Goal: Information Seeking & Learning: Learn about a topic

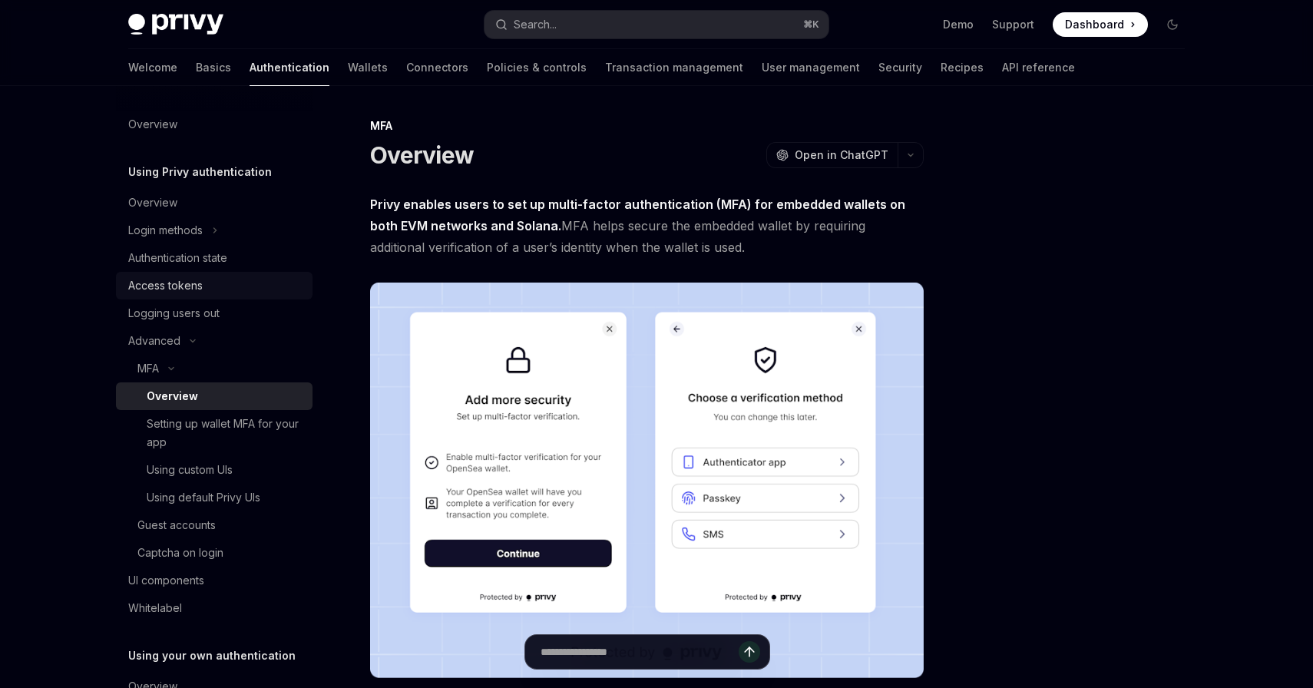
click at [195, 287] on div "Access tokens" at bounding box center [165, 285] width 74 height 18
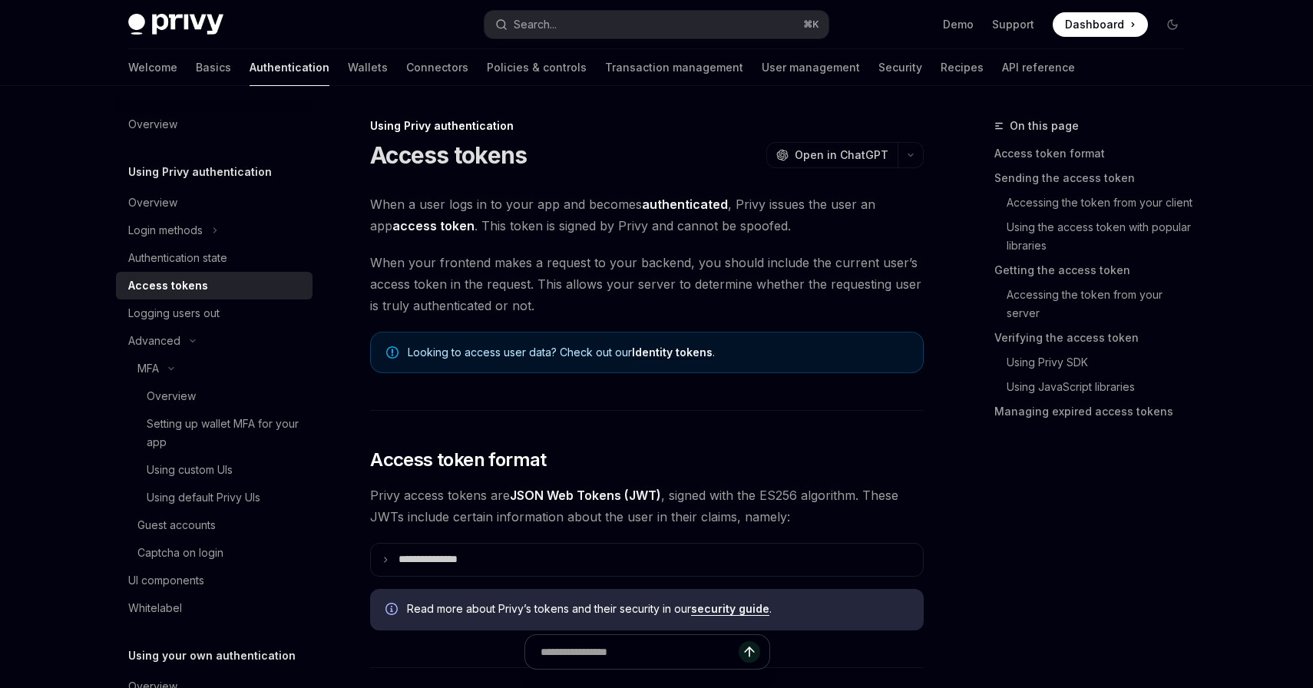
type textarea "*"
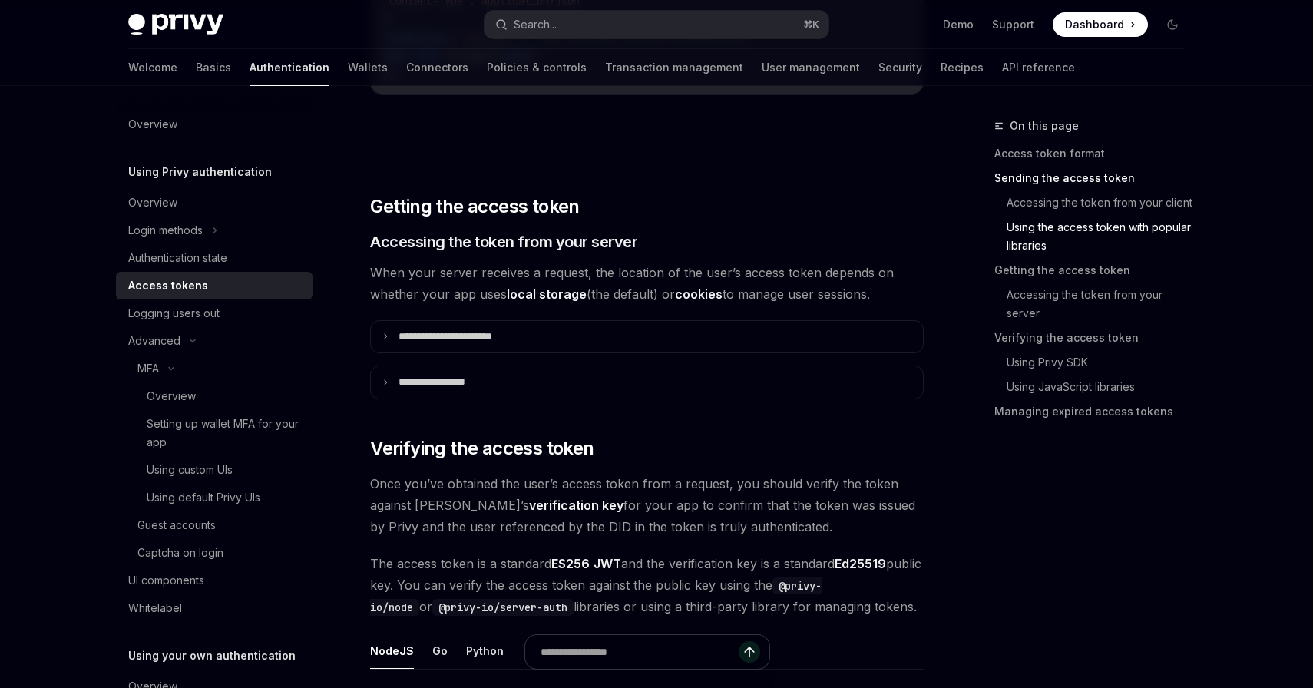
scroll to position [2007, 0]
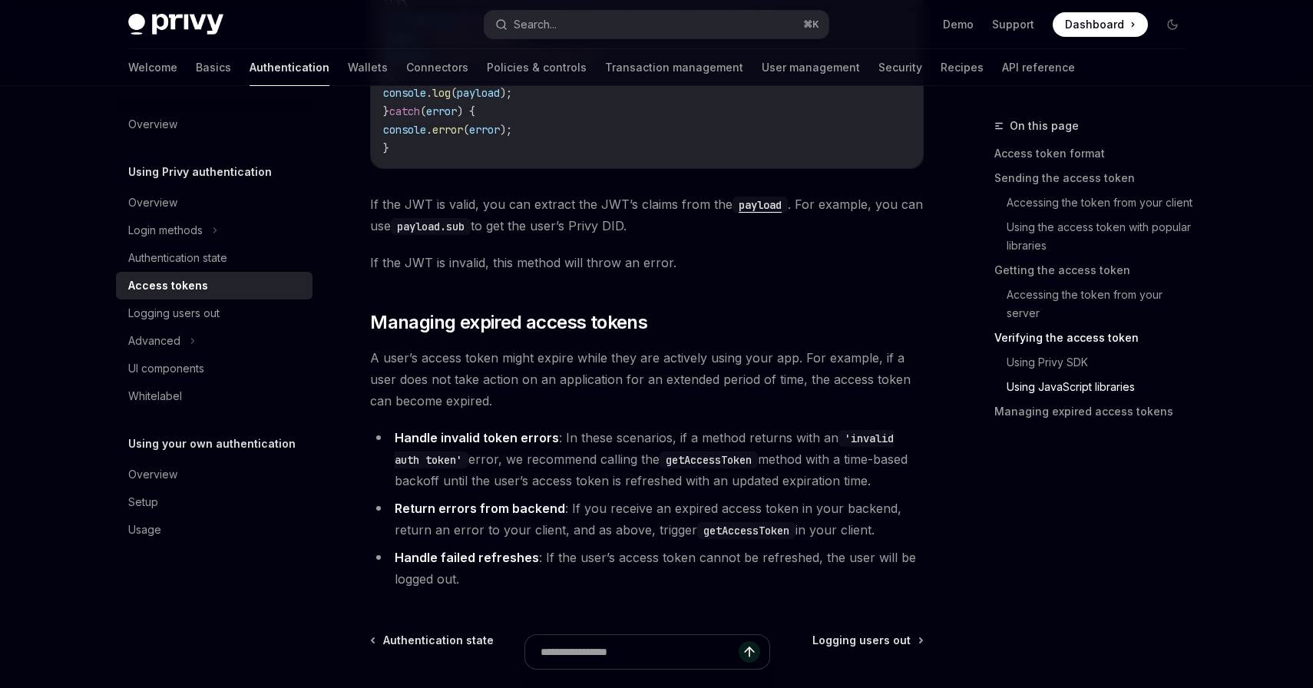
scroll to position [4137, 0]
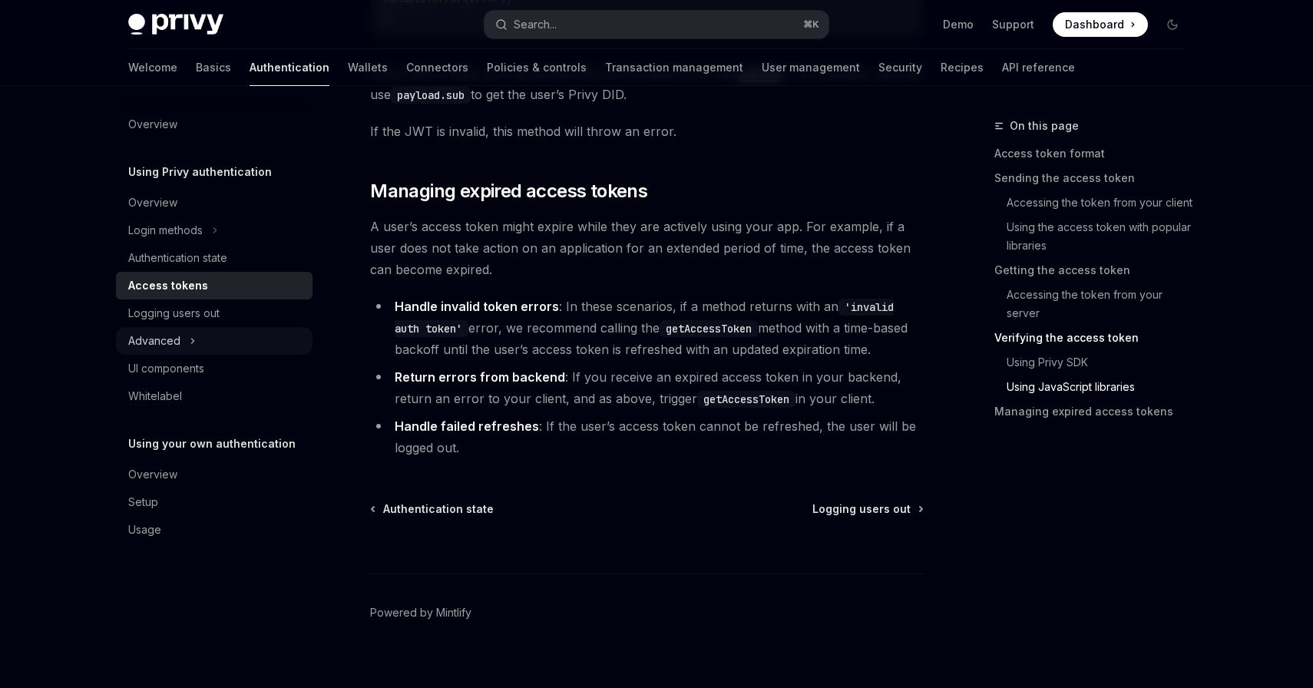
click at [192, 338] on icon at bounding box center [193, 341] width 6 height 18
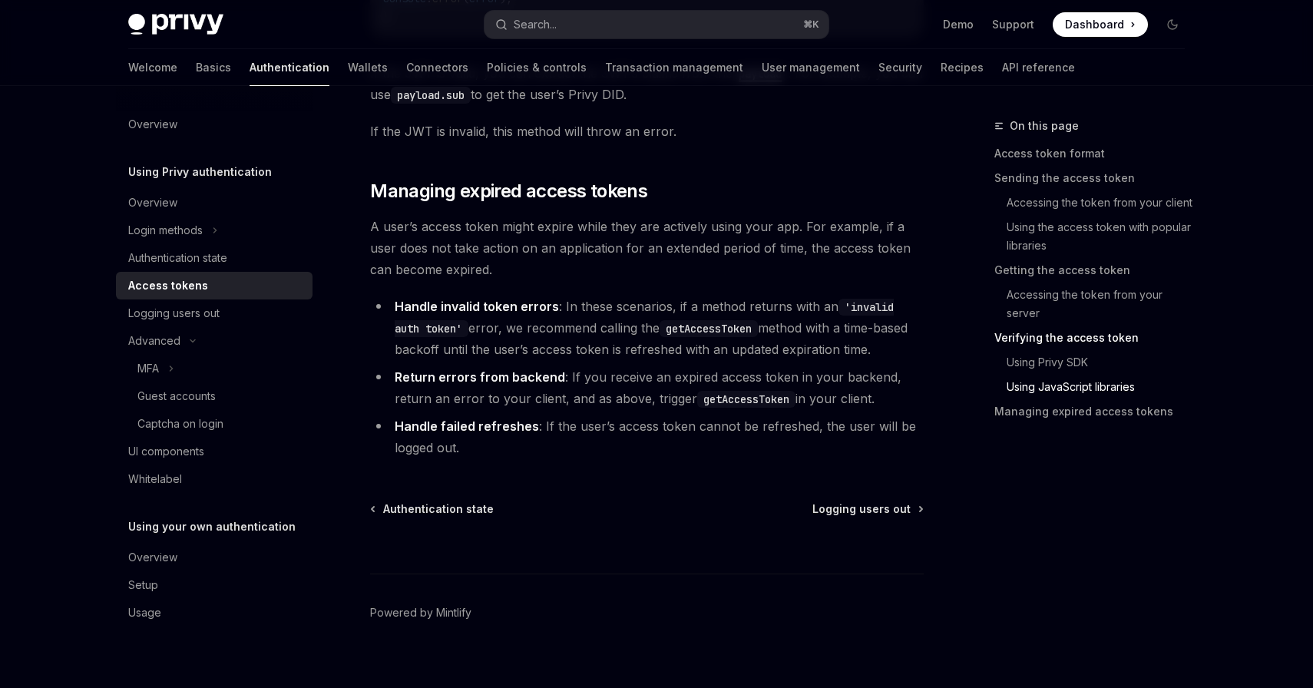
click at [210, 297] on link "Access tokens" at bounding box center [214, 286] width 197 height 28
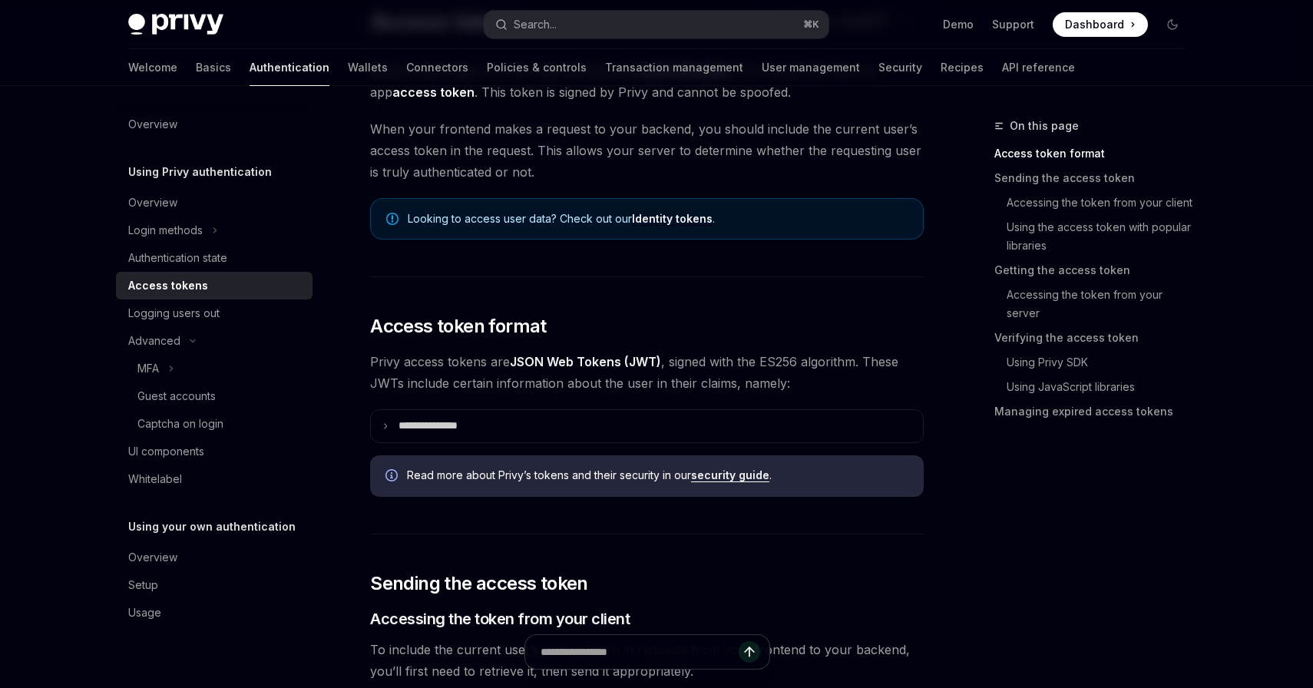
scroll to position [146, 0]
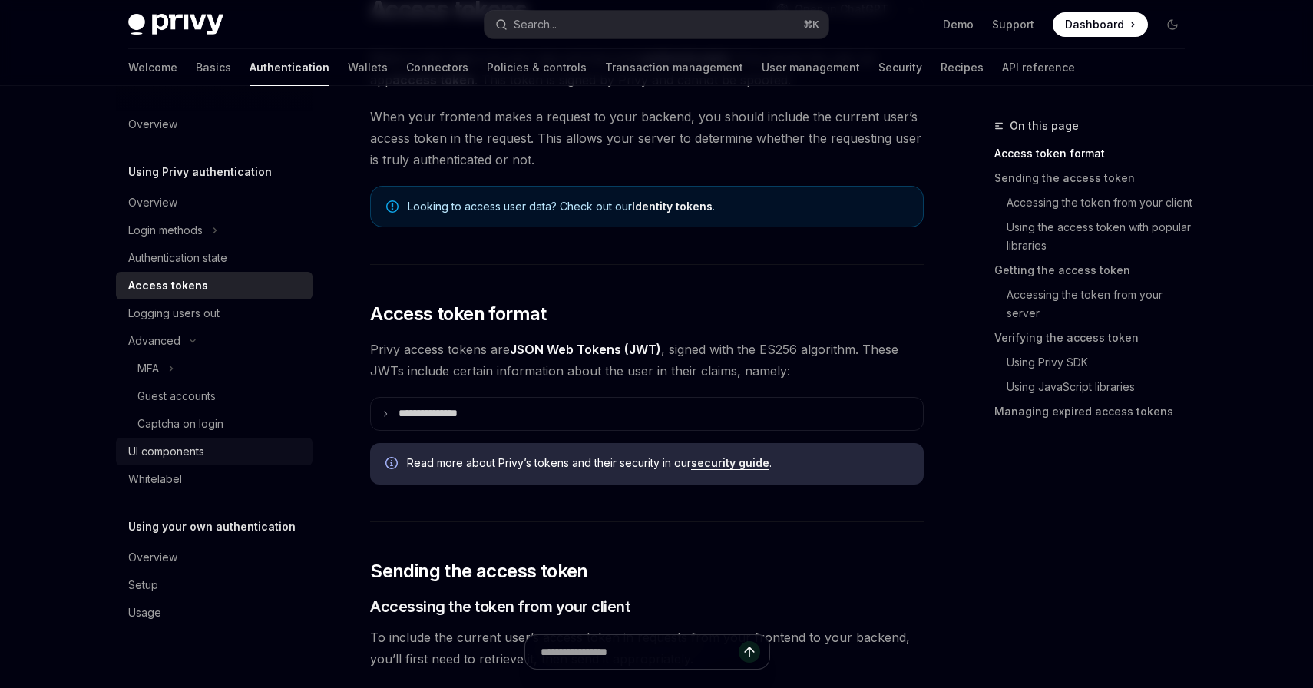
click at [216, 455] on div "UI components" at bounding box center [215, 451] width 175 height 18
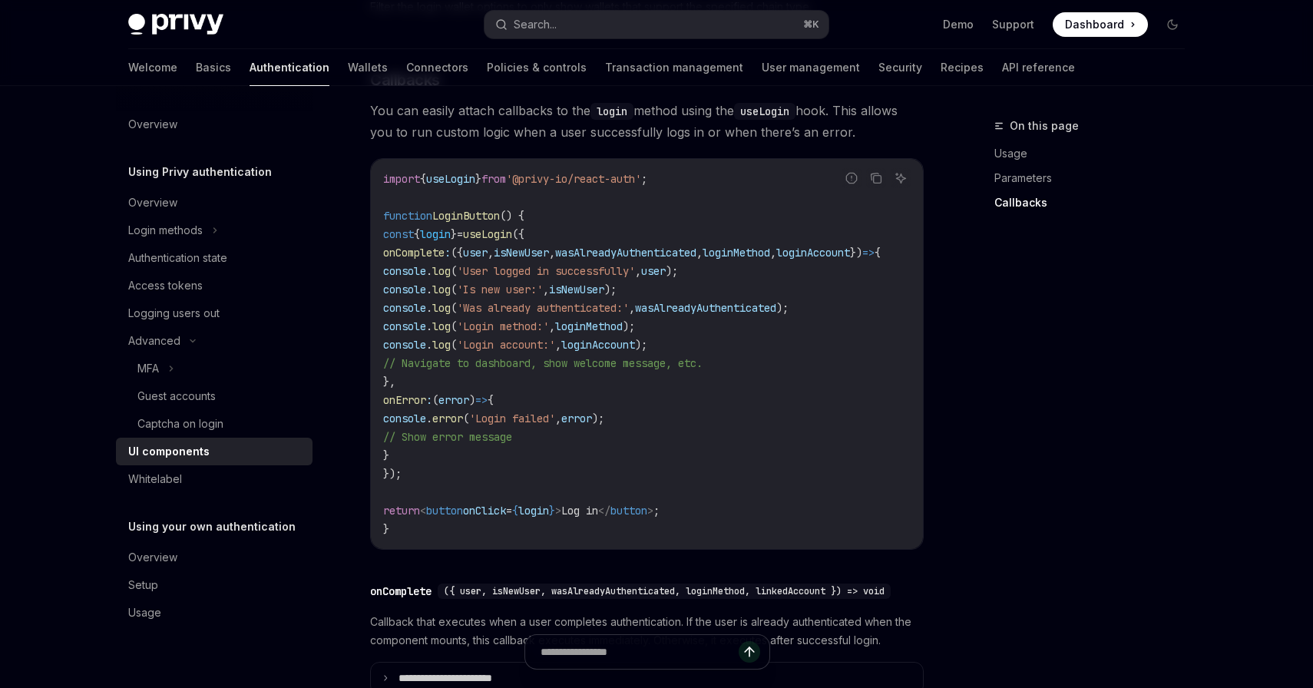
scroll to position [2258, 0]
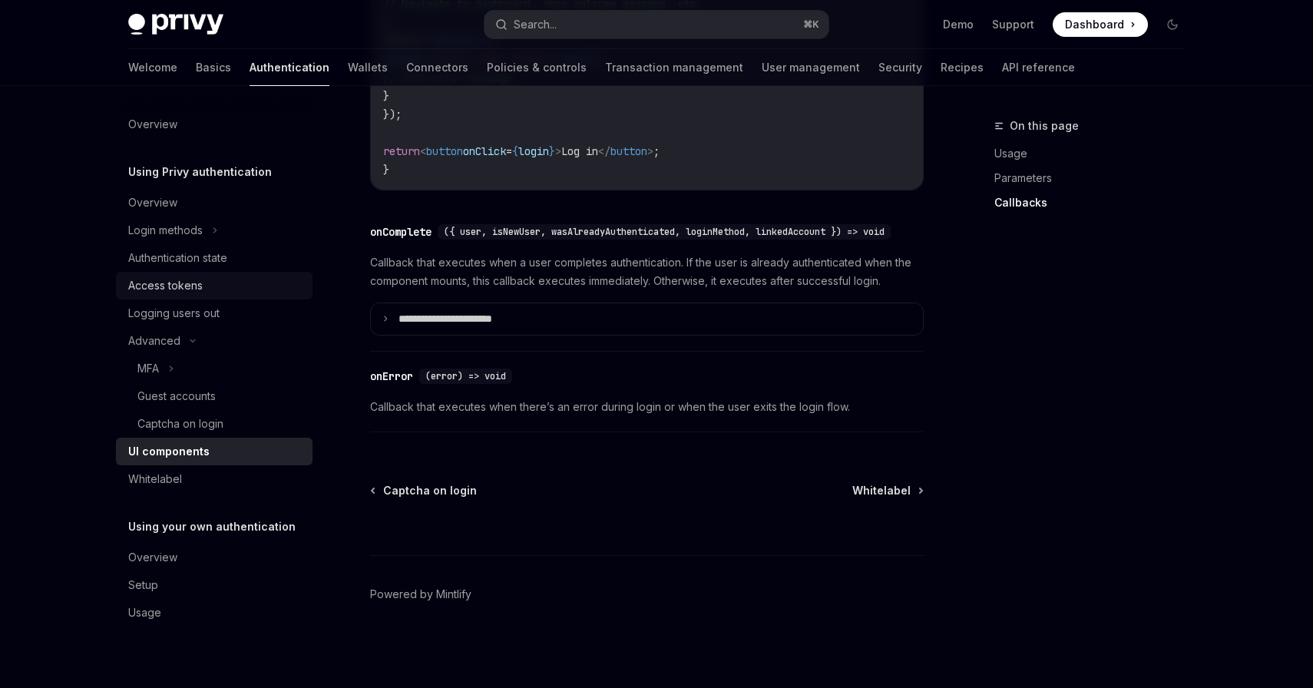
click at [201, 286] on div "Access tokens" at bounding box center [165, 285] width 74 height 18
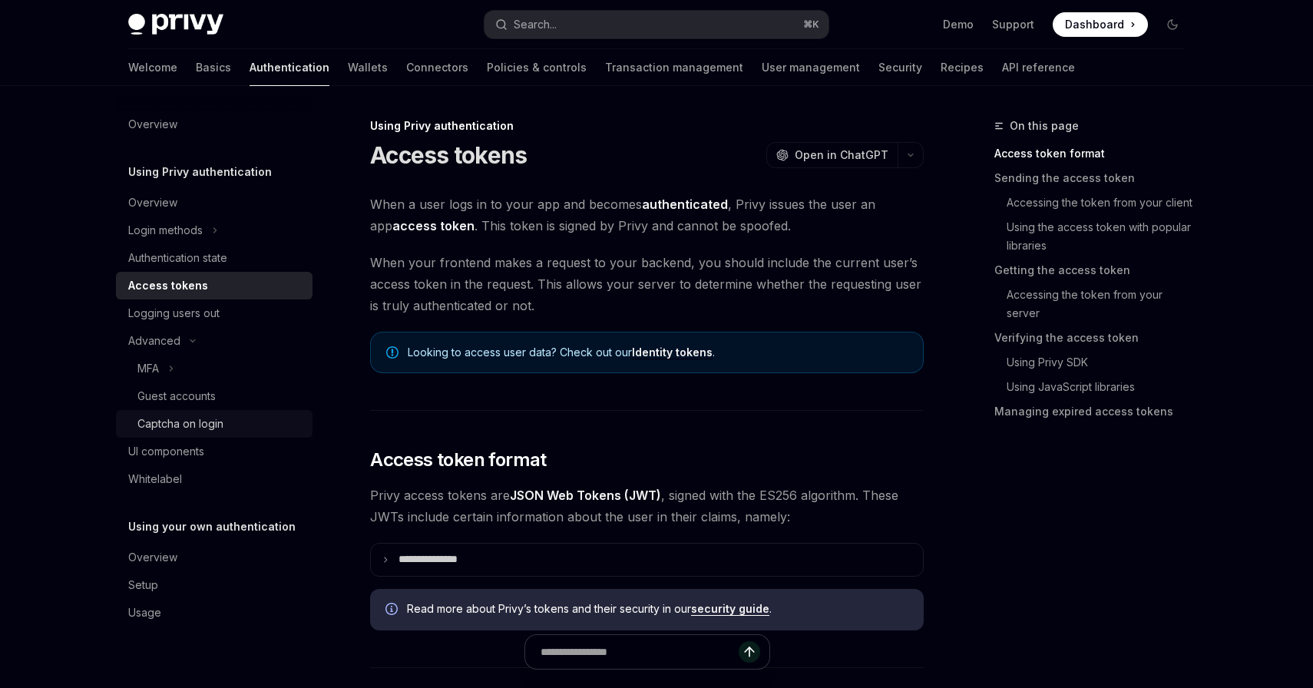
click at [200, 418] on div "Captcha on login" at bounding box center [180, 424] width 86 height 18
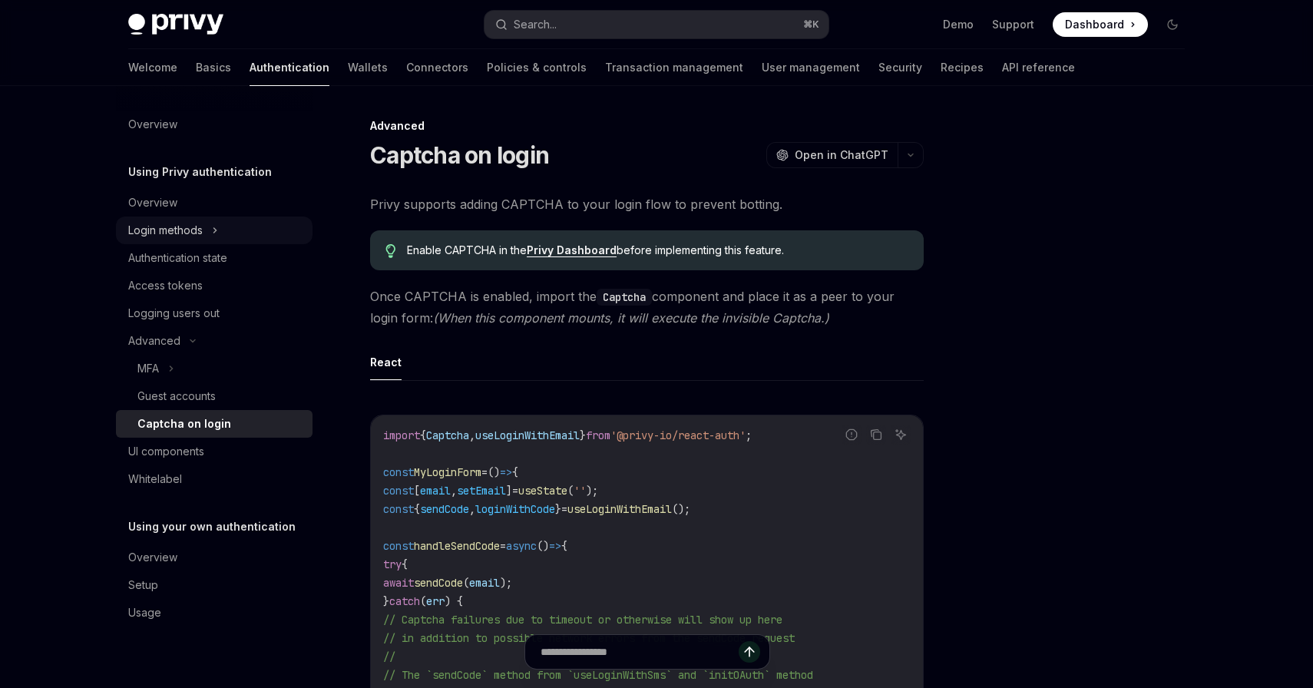
click at [200, 223] on div "Login methods" at bounding box center [165, 230] width 74 height 18
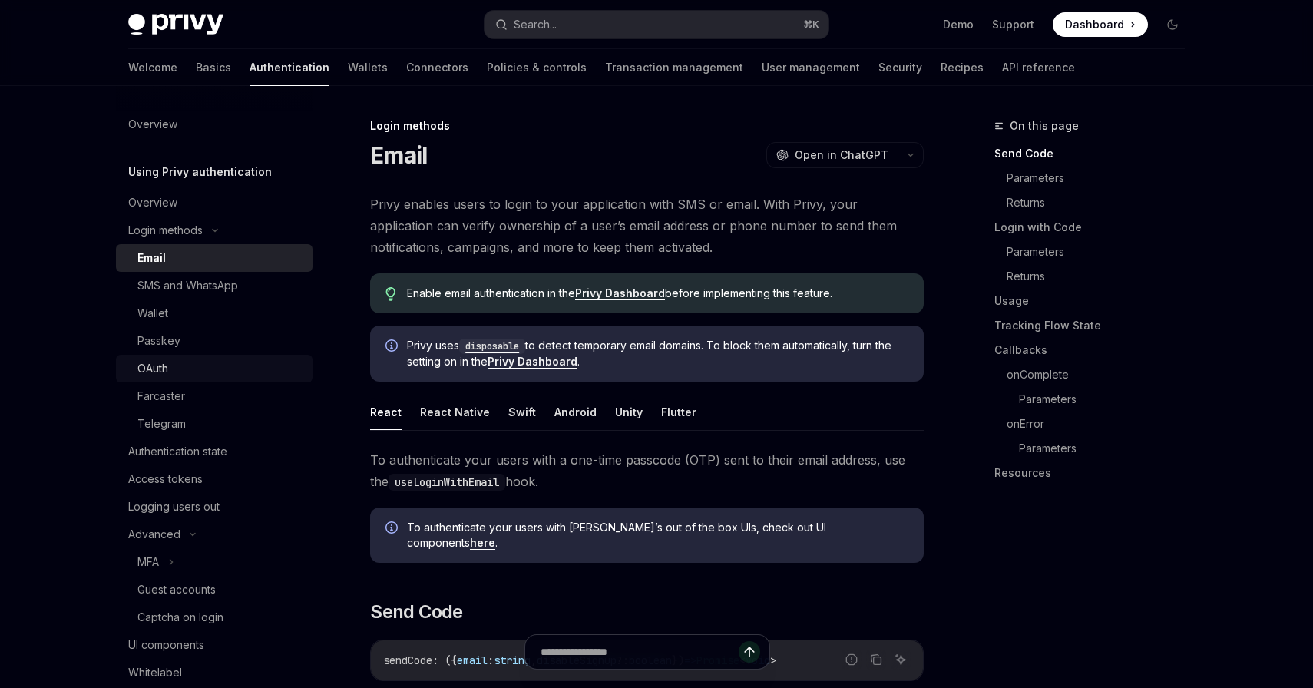
click at [197, 372] on div "OAuth" at bounding box center [220, 368] width 166 height 18
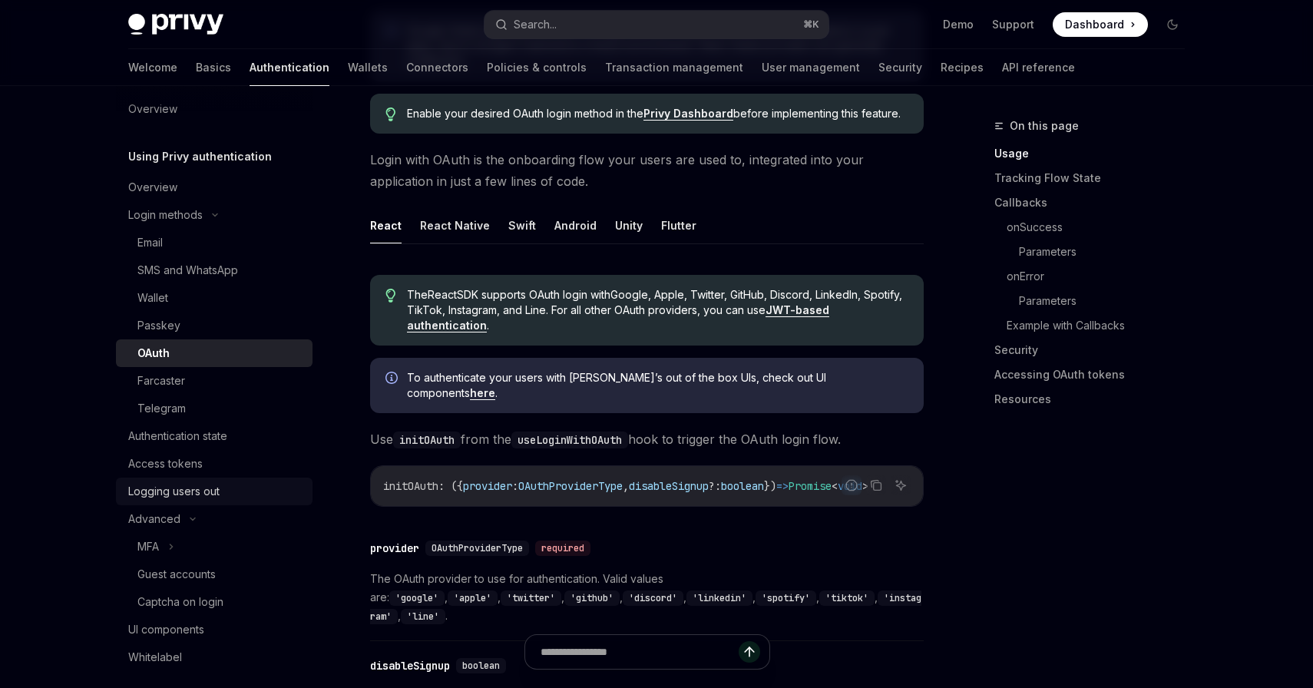
scroll to position [31, 0]
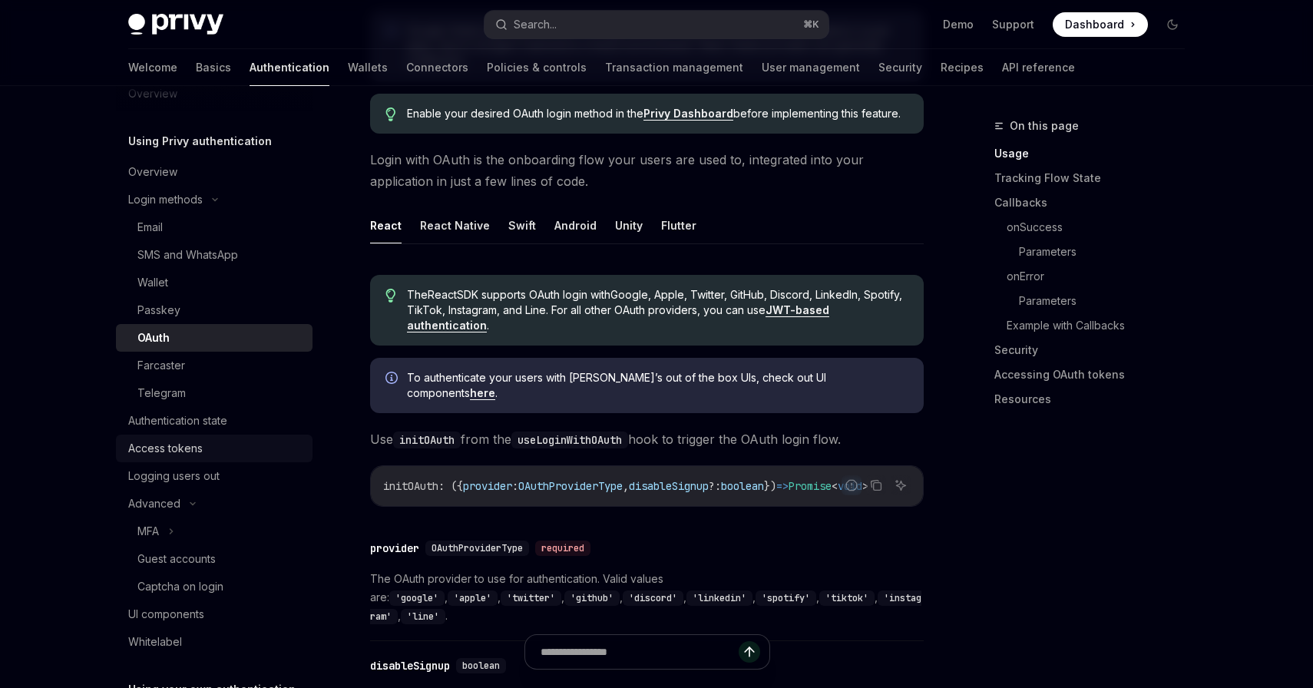
click at [212, 452] on div "Access tokens" at bounding box center [215, 448] width 175 height 18
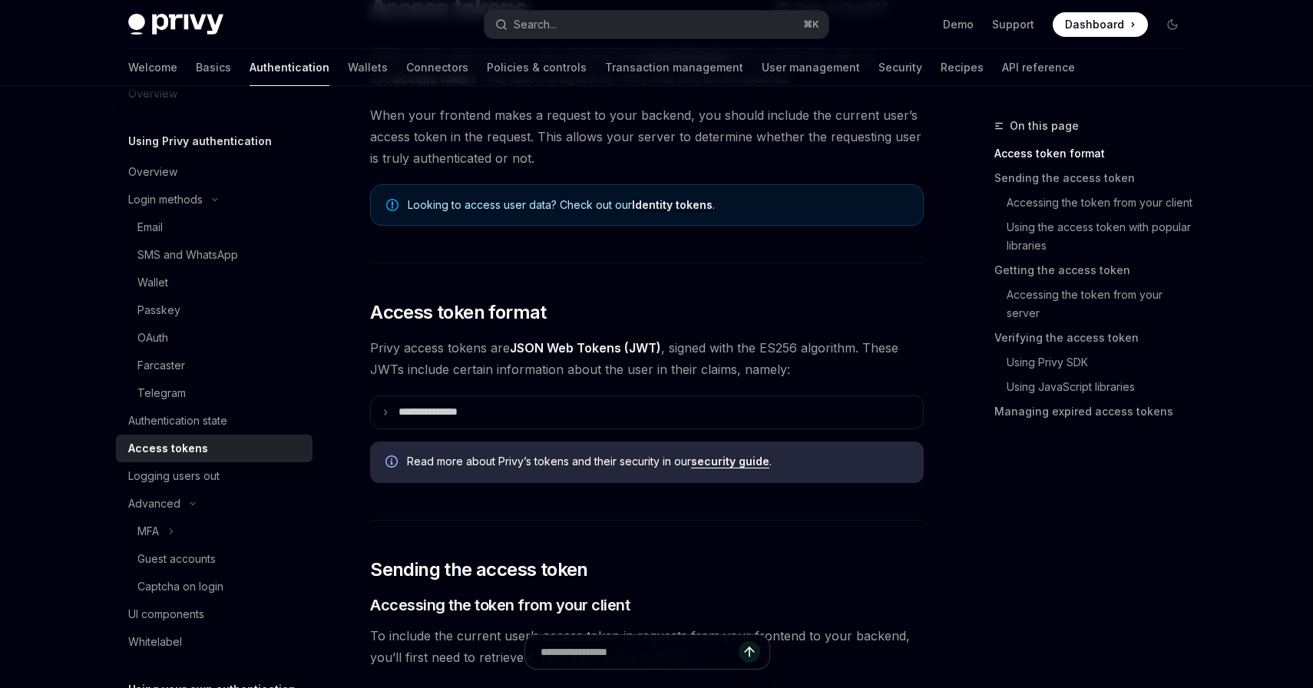
scroll to position [166, 0]
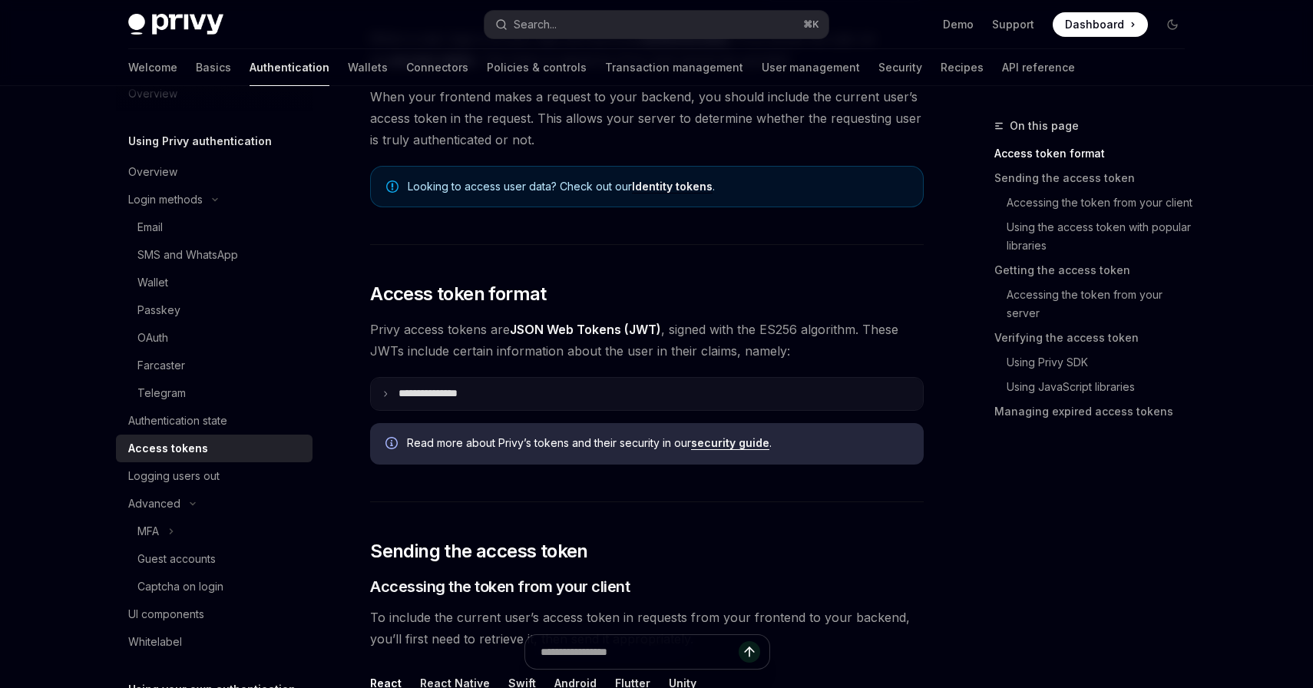
click at [621, 402] on summary "**********" at bounding box center [647, 394] width 552 height 32
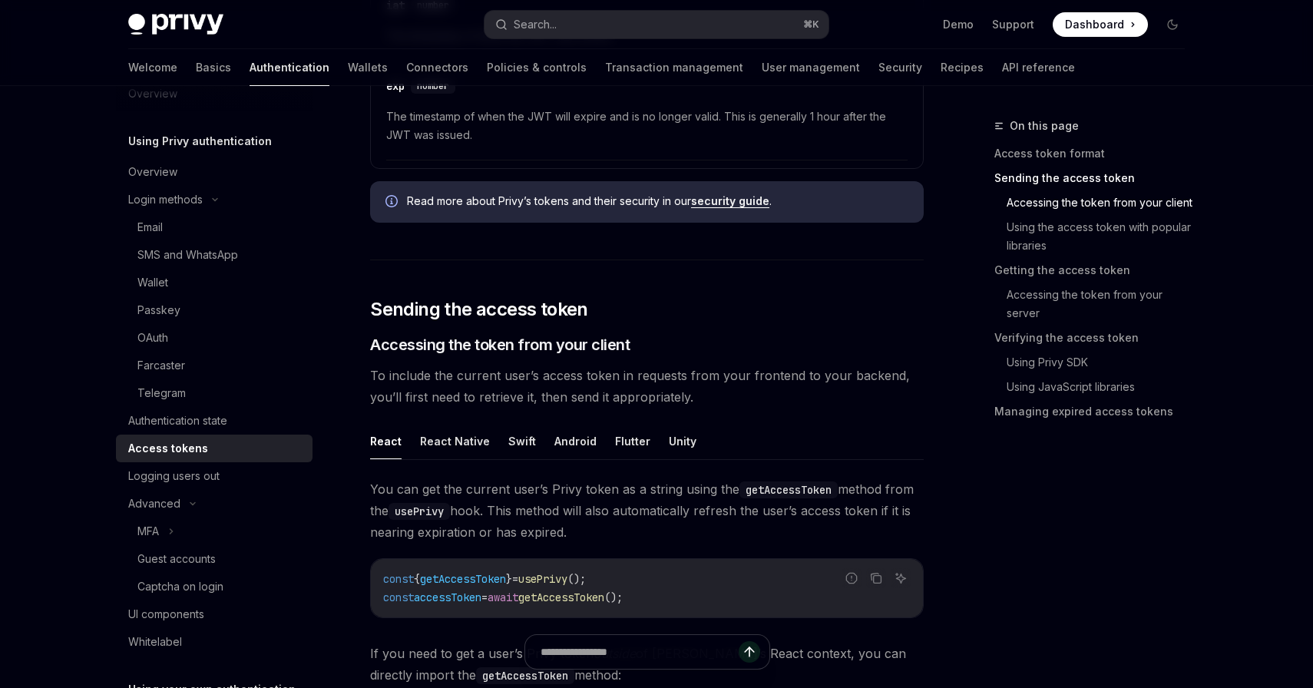
scroll to position [923, 0]
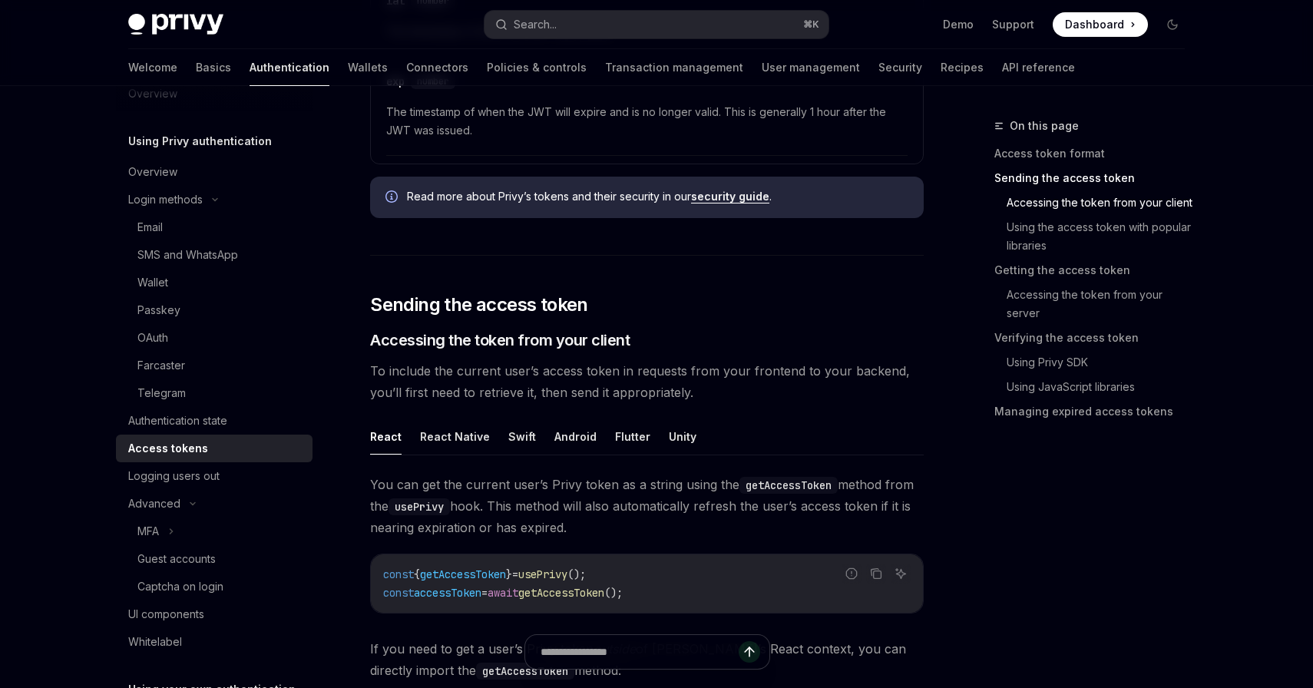
click at [752, 192] on link "security guide" at bounding box center [730, 197] width 78 height 14
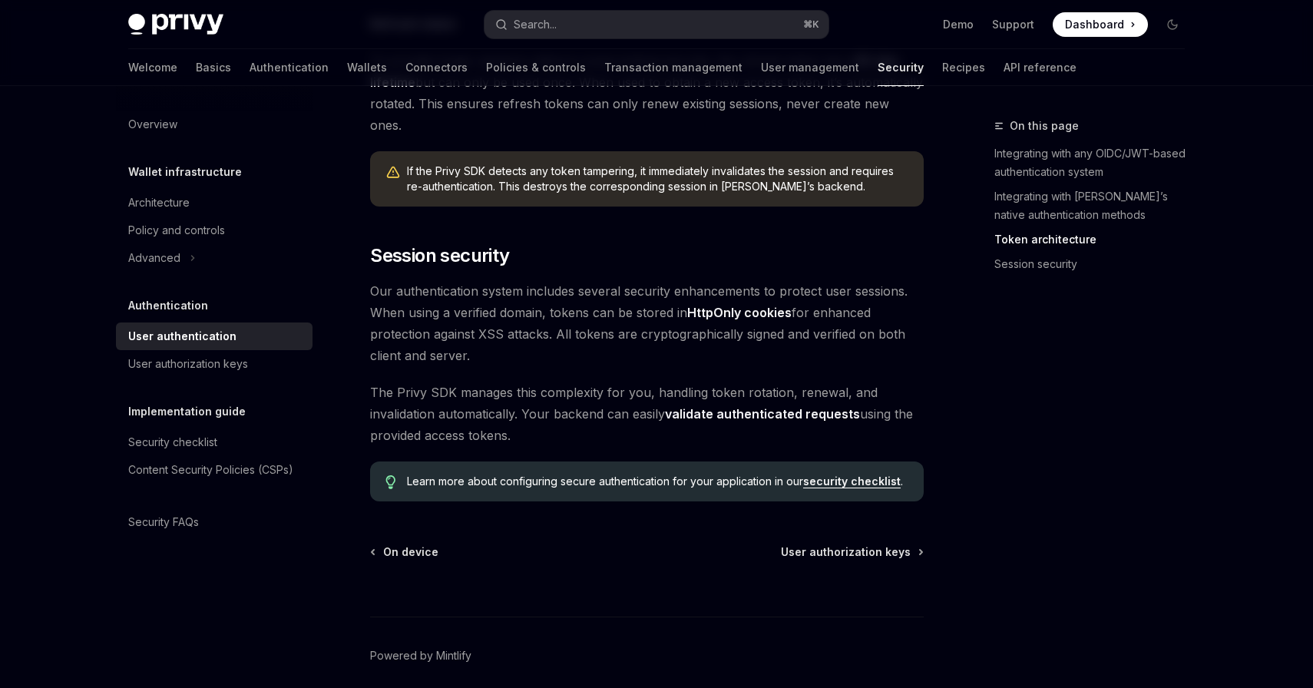
scroll to position [1234, 0]
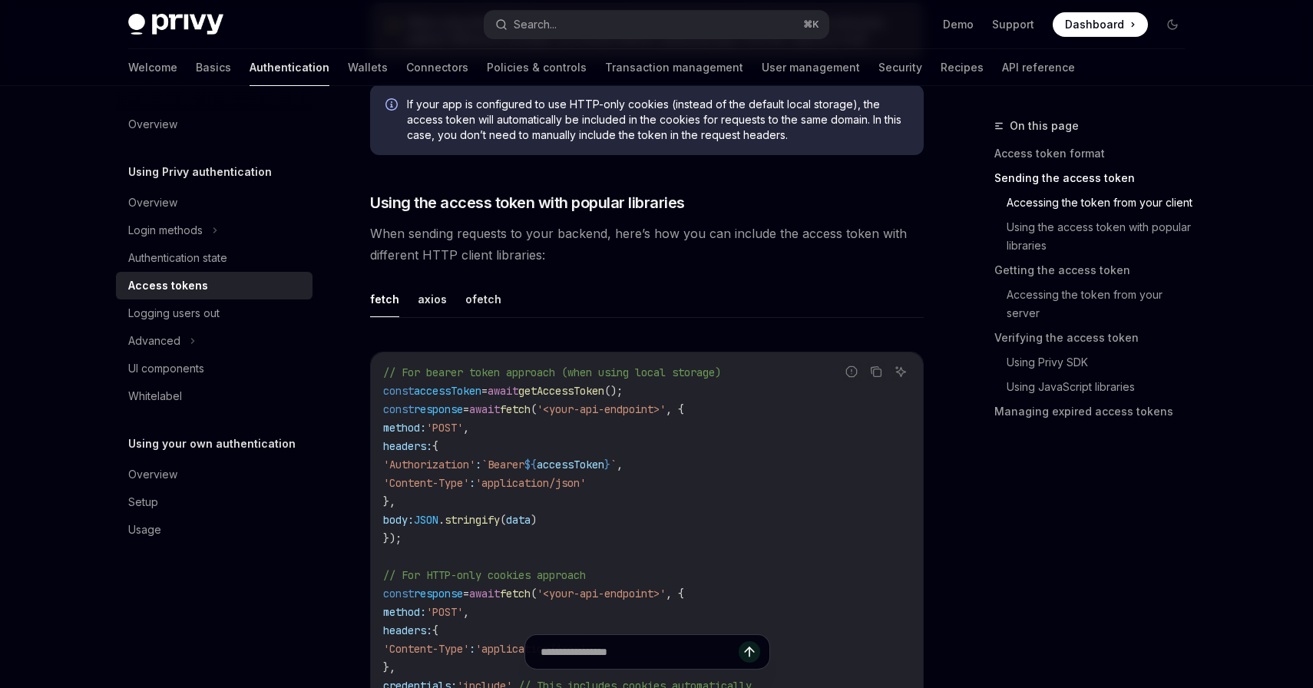
scroll to position [1213, 0]
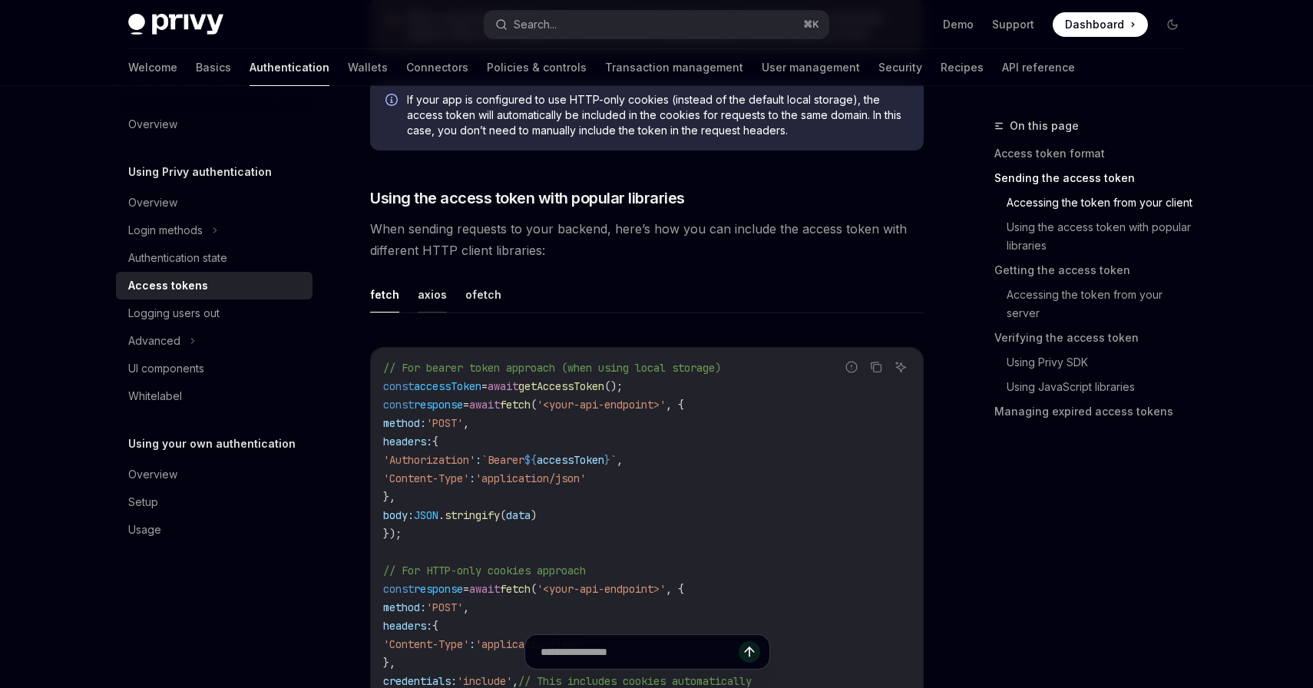
click at [426, 287] on button "axios" at bounding box center [432, 294] width 29 height 36
type textarea "*"
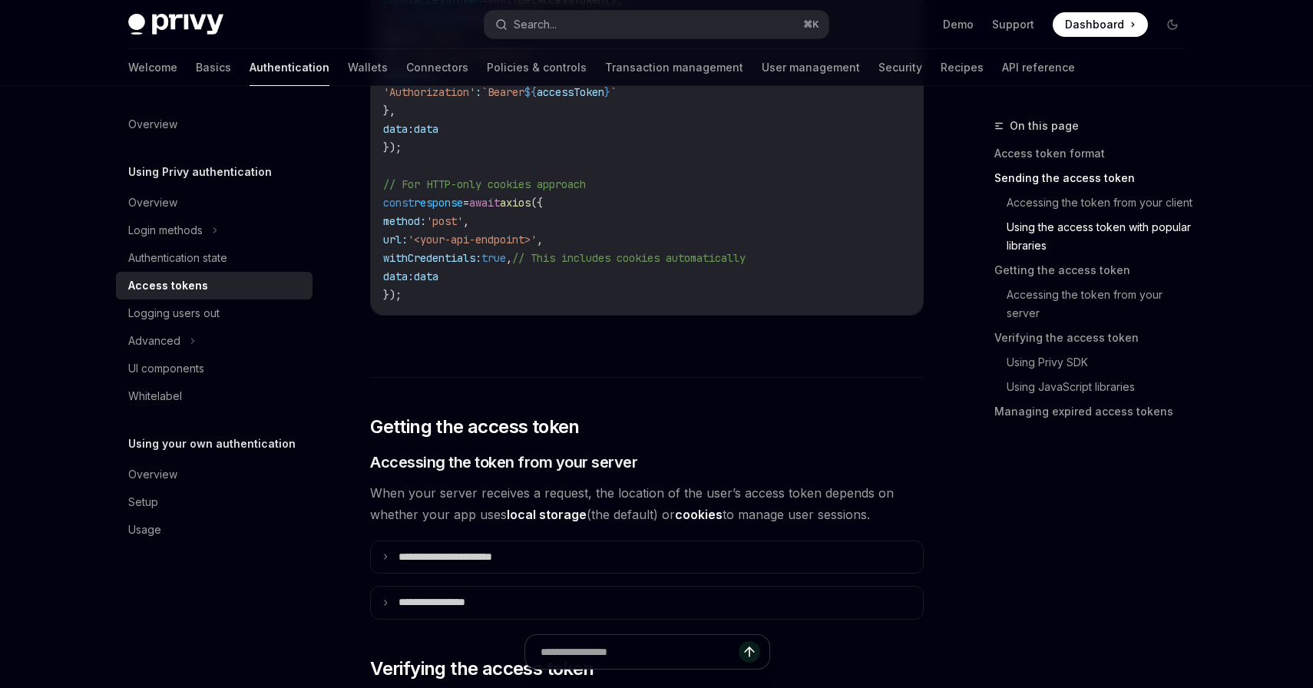
scroll to position [1708, 0]
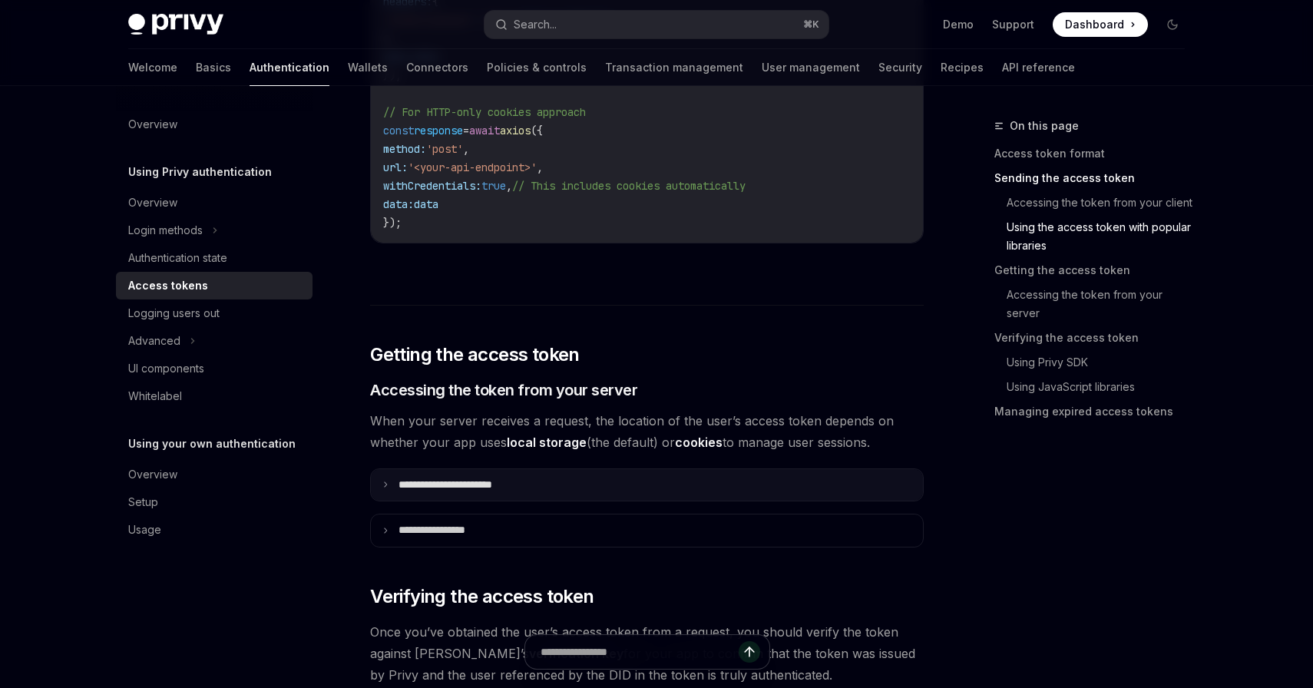
click at [539, 494] on summary "**********" at bounding box center [647, 485] width 552 height 32
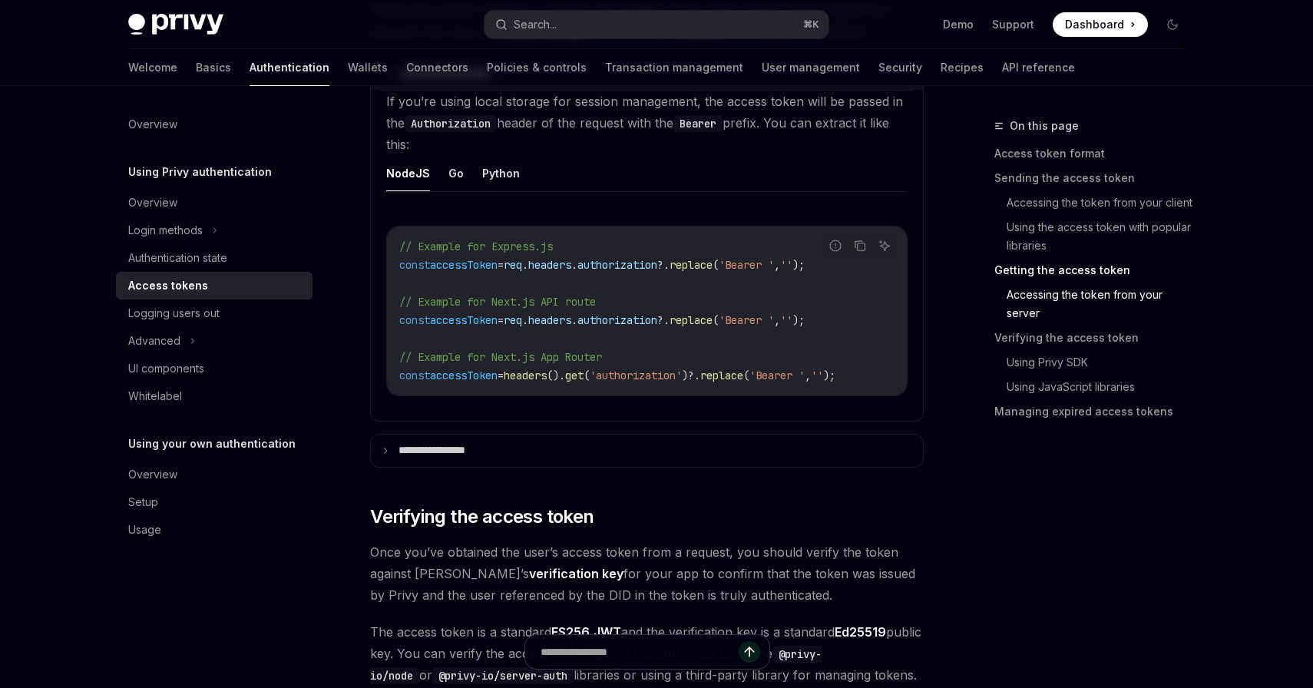
scroll to position [2120, 0]
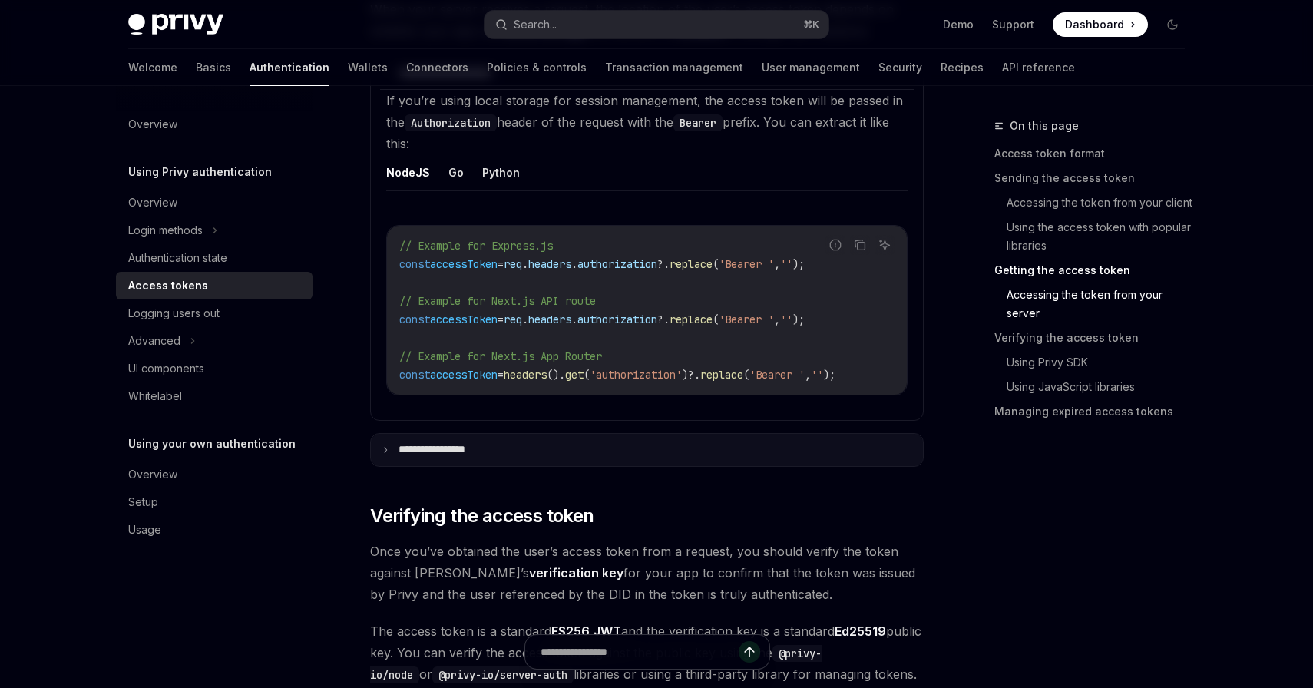
click at [533, 460] on summary "**********" at bounding box center [647, 450] width 552 height 32
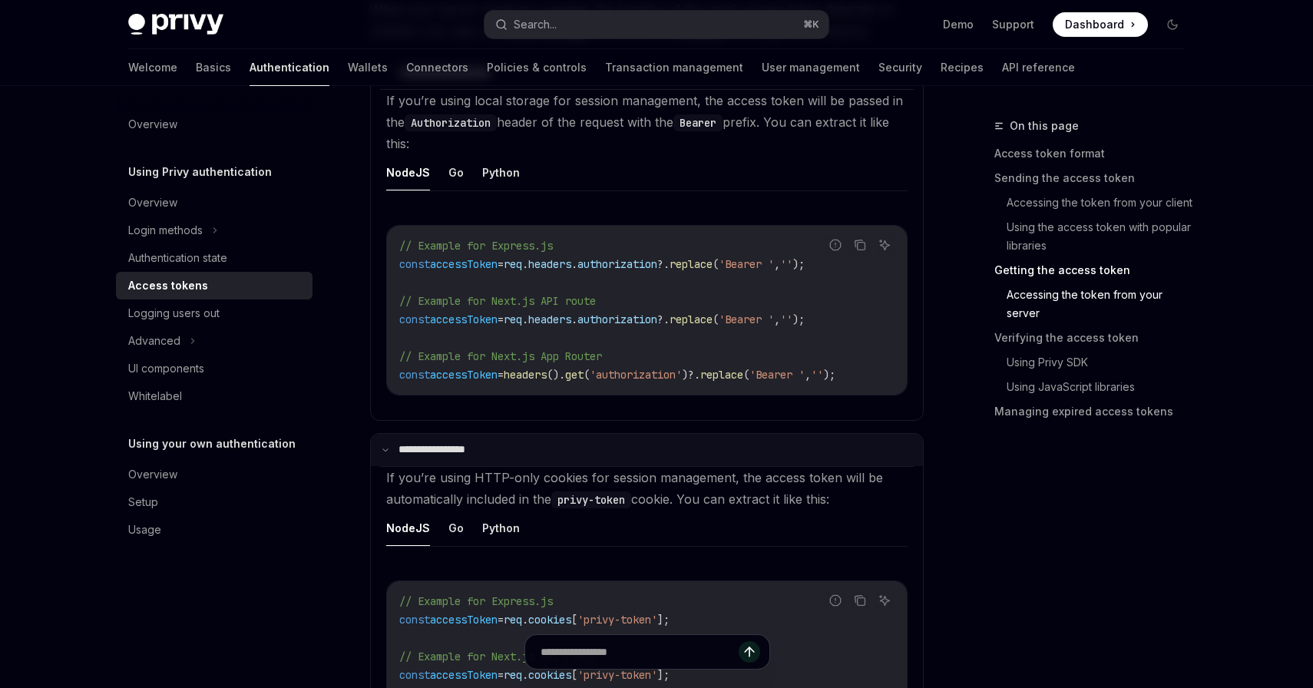
click at [533, 460] on summary "**********" at bounding box center [647, 450] width 552 height 32
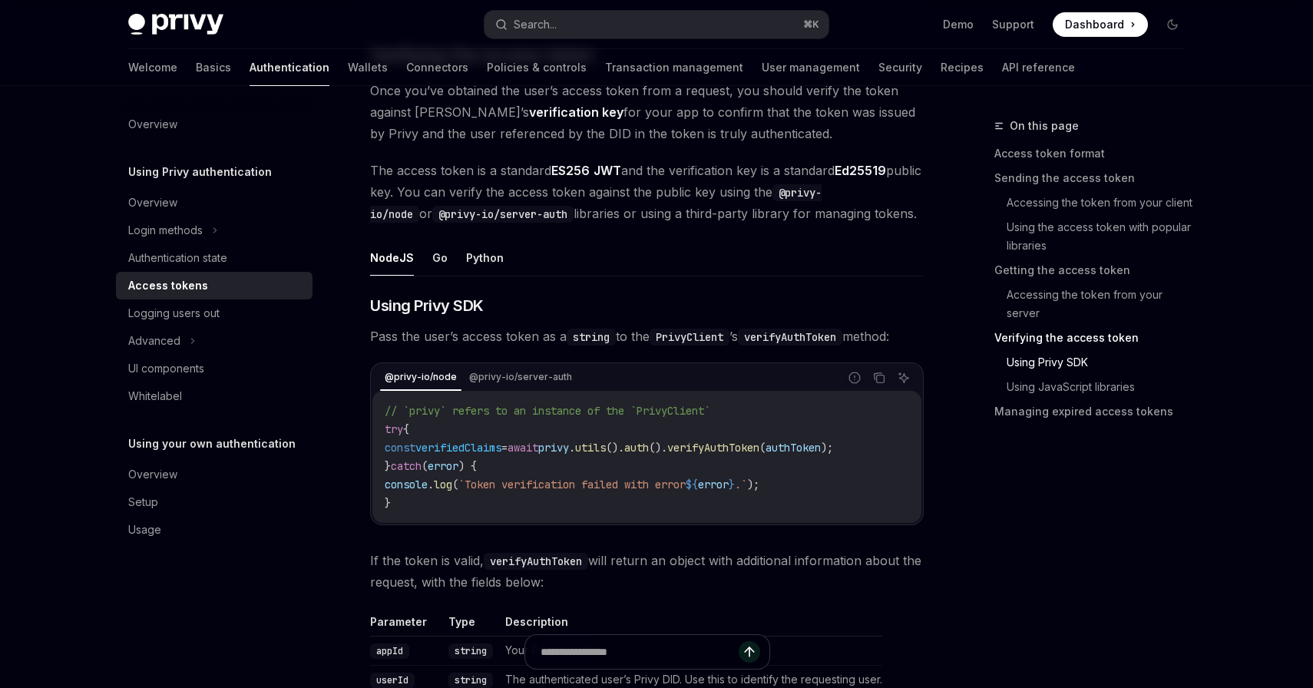
scroll to position [2587, 0]
